Goal: Navigation & Orientation: Find specific page/section

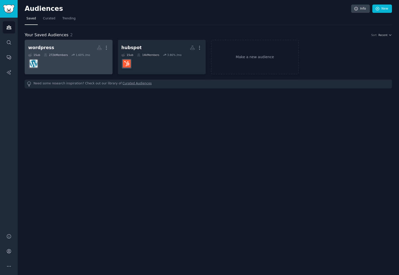
click at [37, 48] on div "wordpress" at bounding box center [41, 48] width 26 height 6
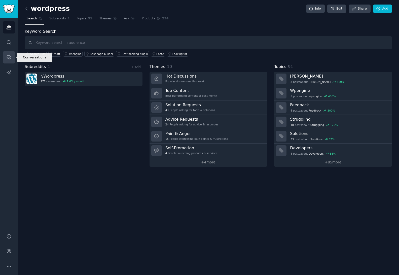
click at [10, 58] on icon "Sidebar" at bounding box center [8, 57] width 5 height 5
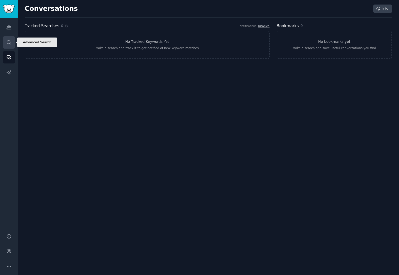
click at [7, 39] on link "Search" at bounding box center [9, 42] width 12 height 12
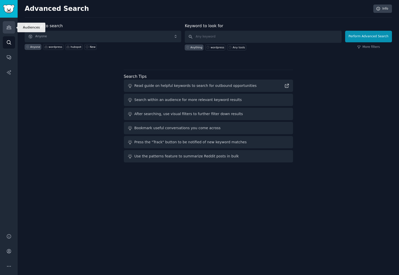
click at [12, 23] on link "Audiences" at bounding box center [9, 27] width 12 height 12
